Goal: Information Seeking & Learning: Learn about a topic

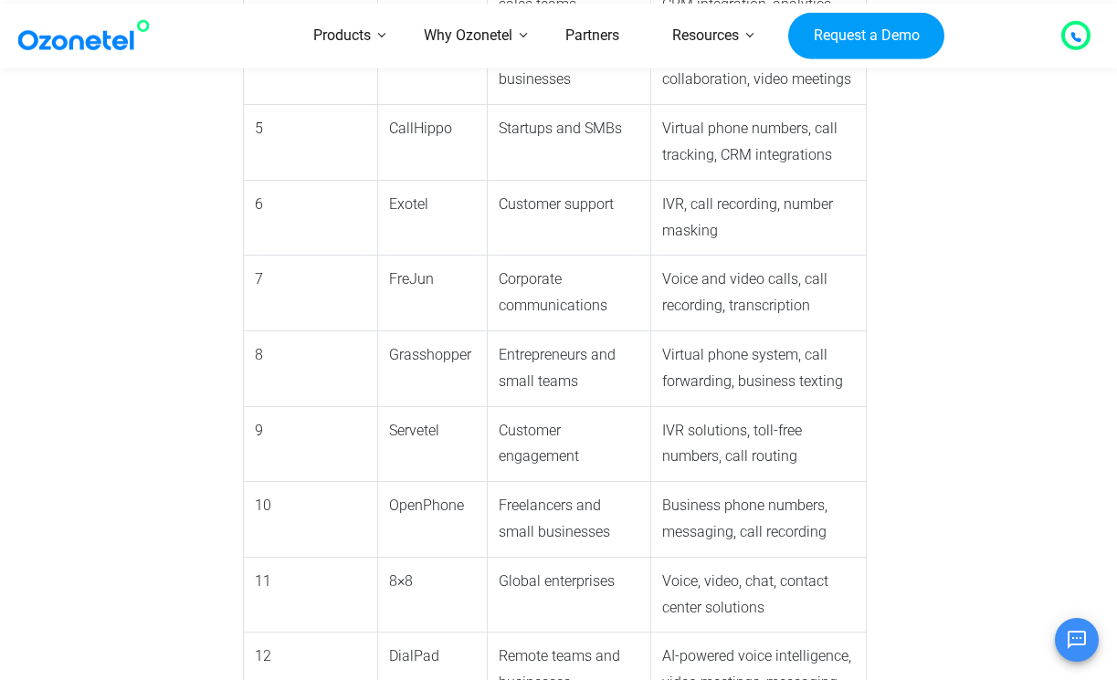
scroll to position [2204, 0]
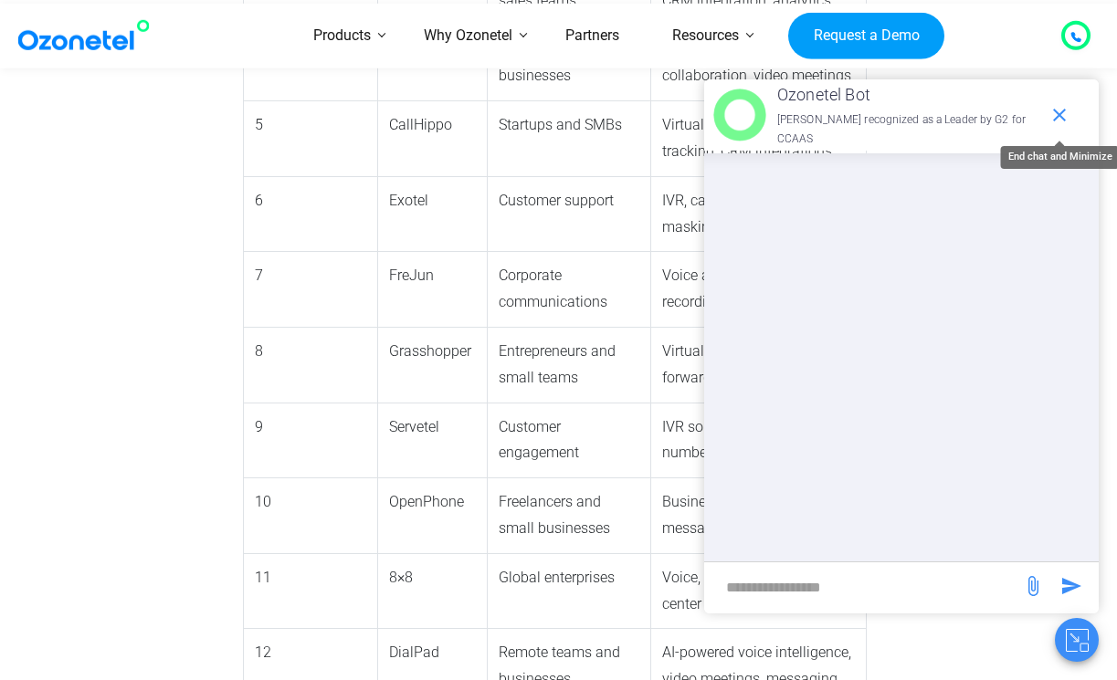
click at [1056, 113] on icon "end chat or minimize" at bounding box center [1059, 115] width 13 height 13
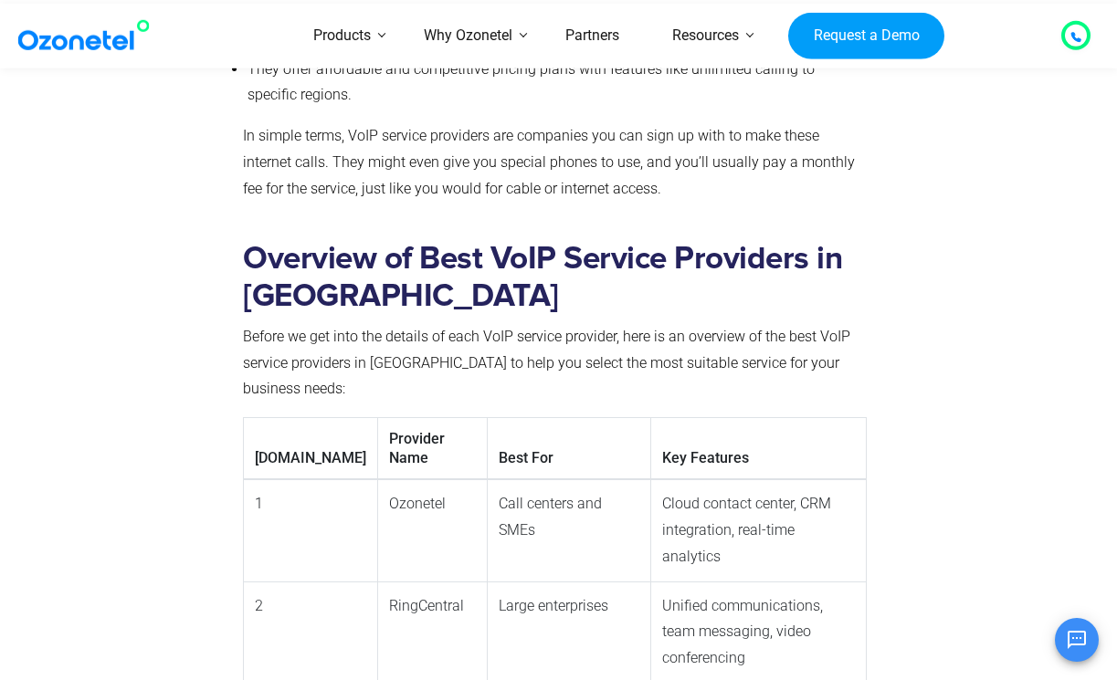
scroll to position [1476, 0]
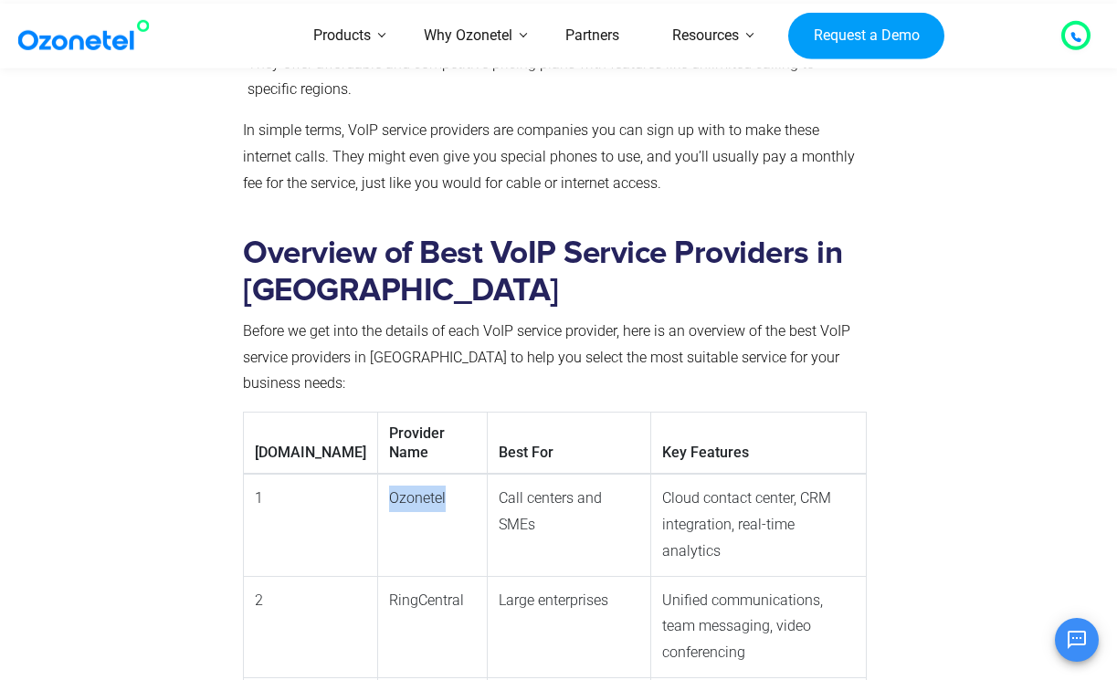
drag, startPoint x: 311, startPoint y: 431, endPoint x: 376, endPoint y: 428, distance: 64.9
click at [378, 474] on td "Ozonetel" at bounding box center [433, 525] width 110 height 102
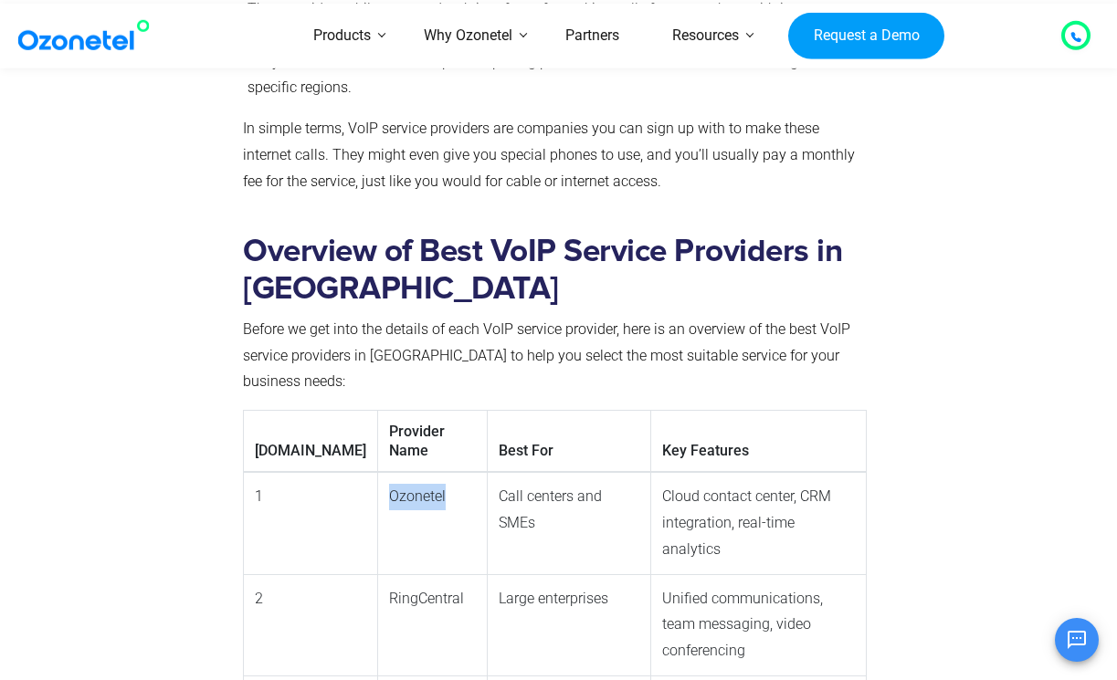
copy td "Ozonetel"
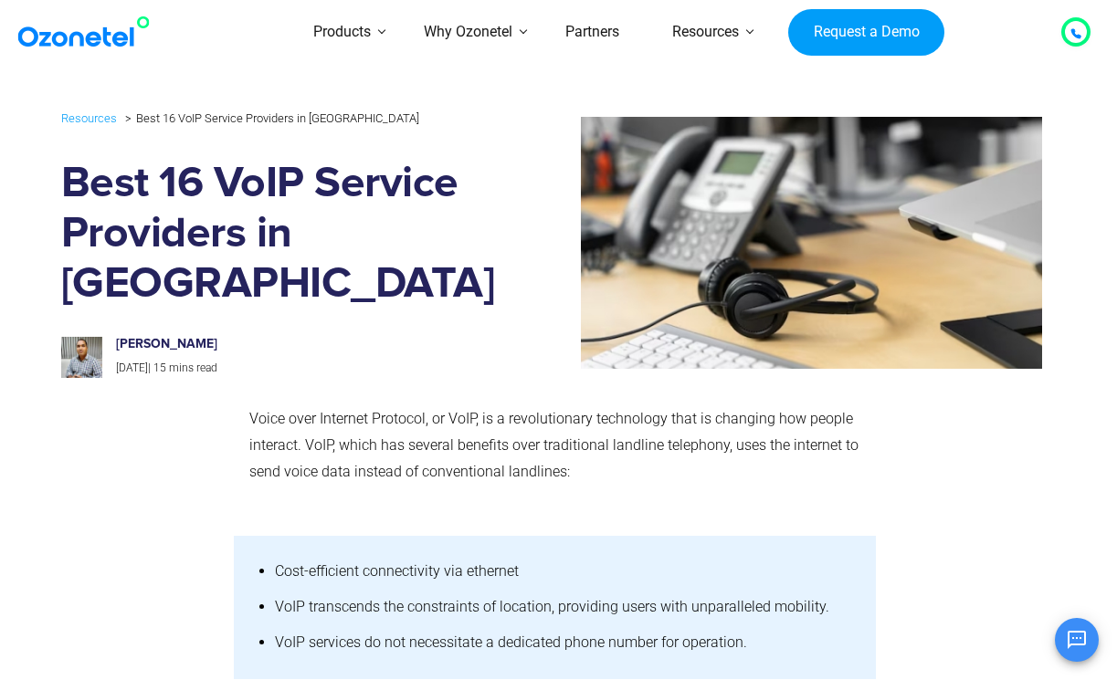
scroll to position [-1, 0]
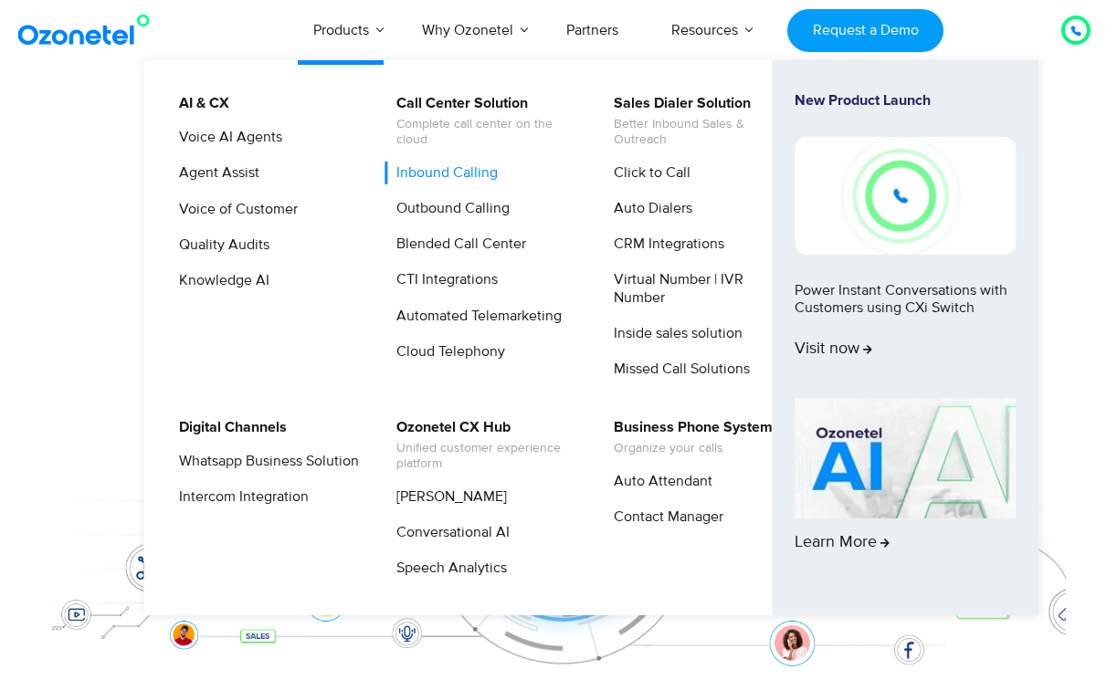
click at [452, 167] on link "Inbound Calling" at bounding box center [442, 173] width 116 height 23
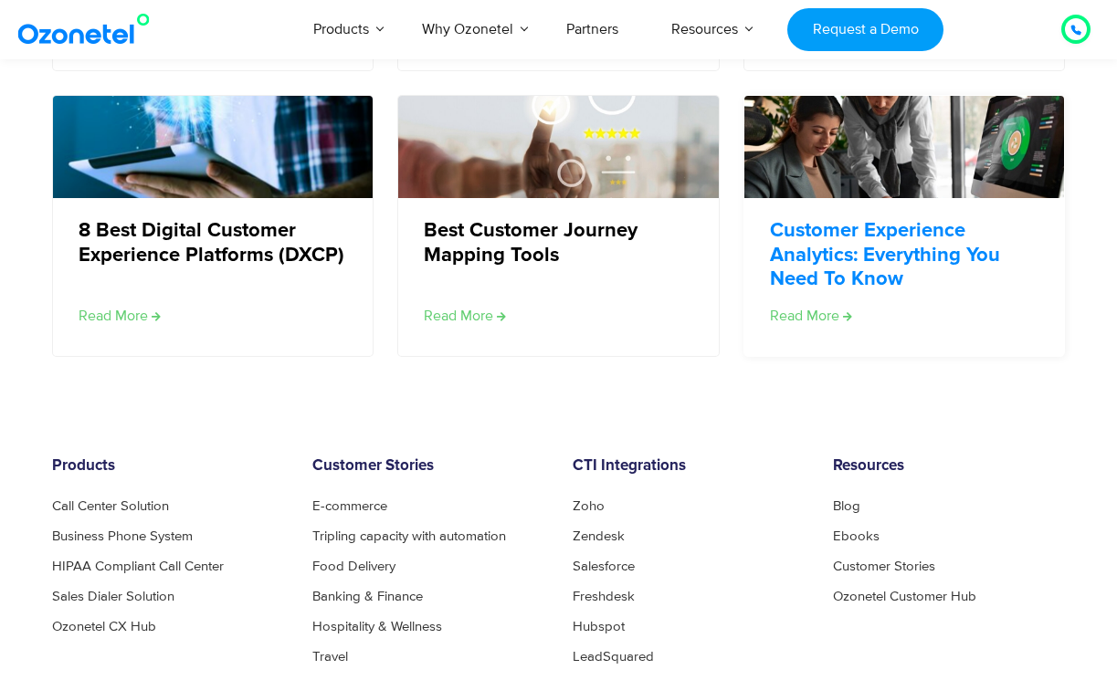
scroll to position [5756, 0]
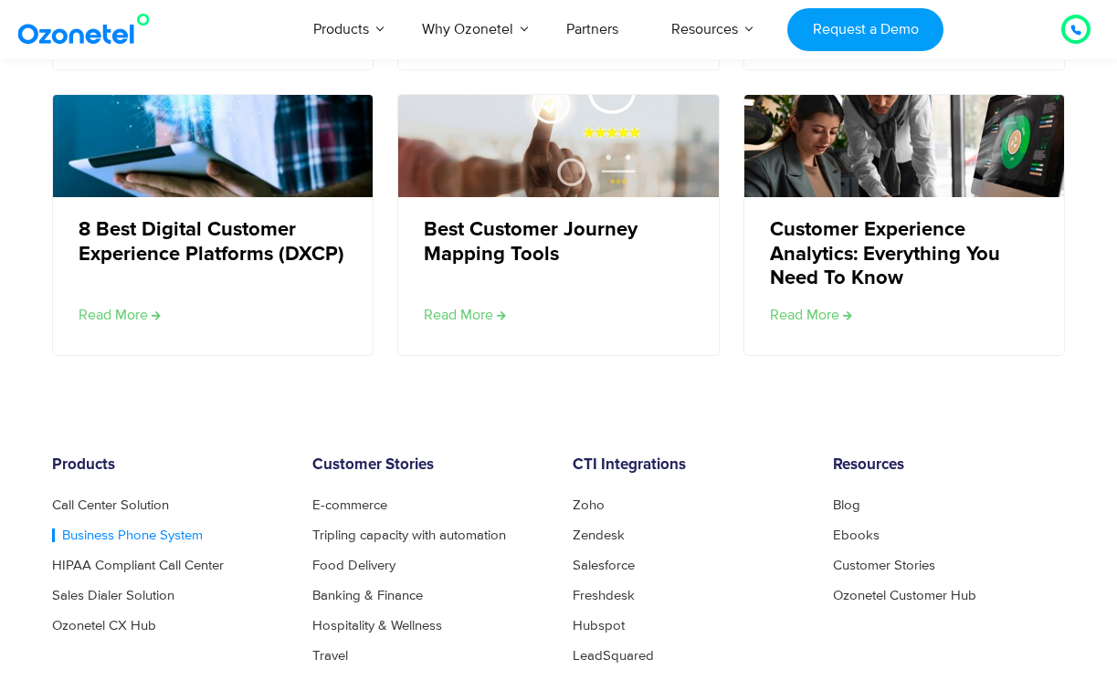
click at [120, 529] on link "Business Phone System" at bounding box center [127, 536] width 151 height 14
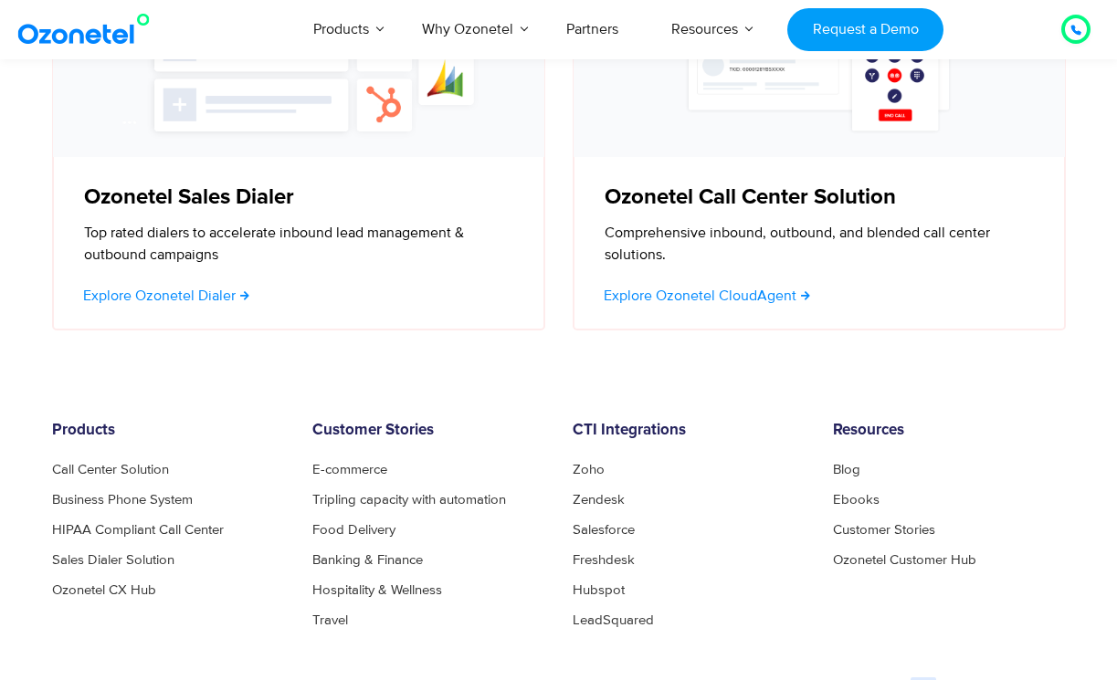
scroll to position [5919, 0]
